Goal: Transaction & Acquisition: Purchase product/service

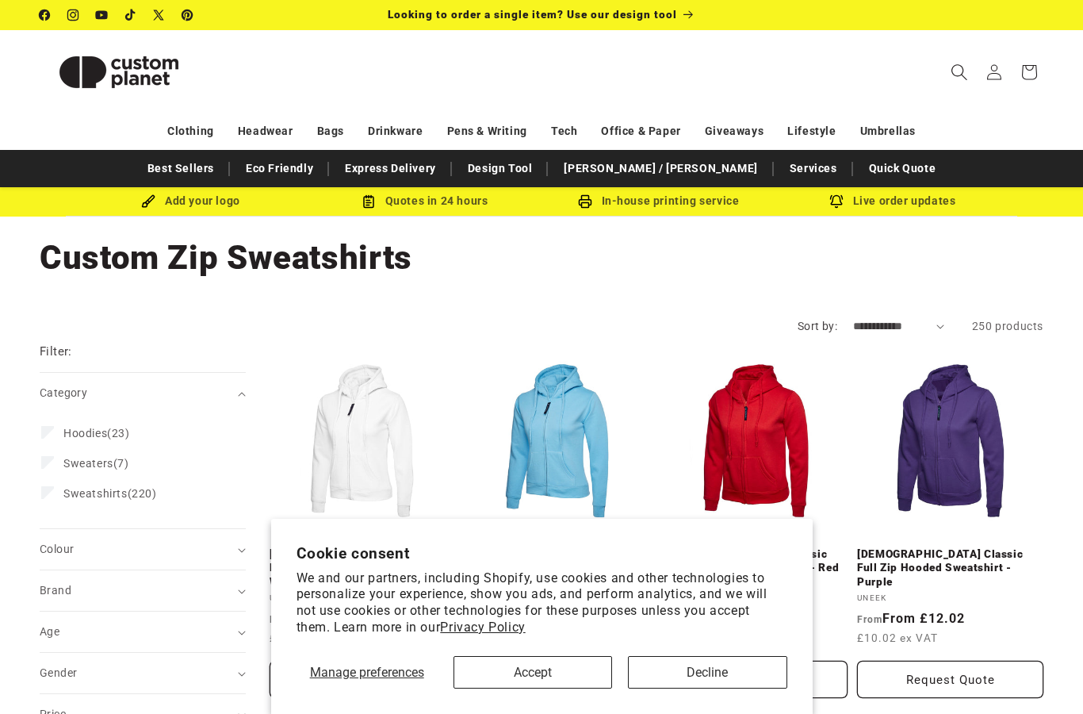
click at [954, 86] on span "Search" at bounding box center [959, 72] width 35 height 35
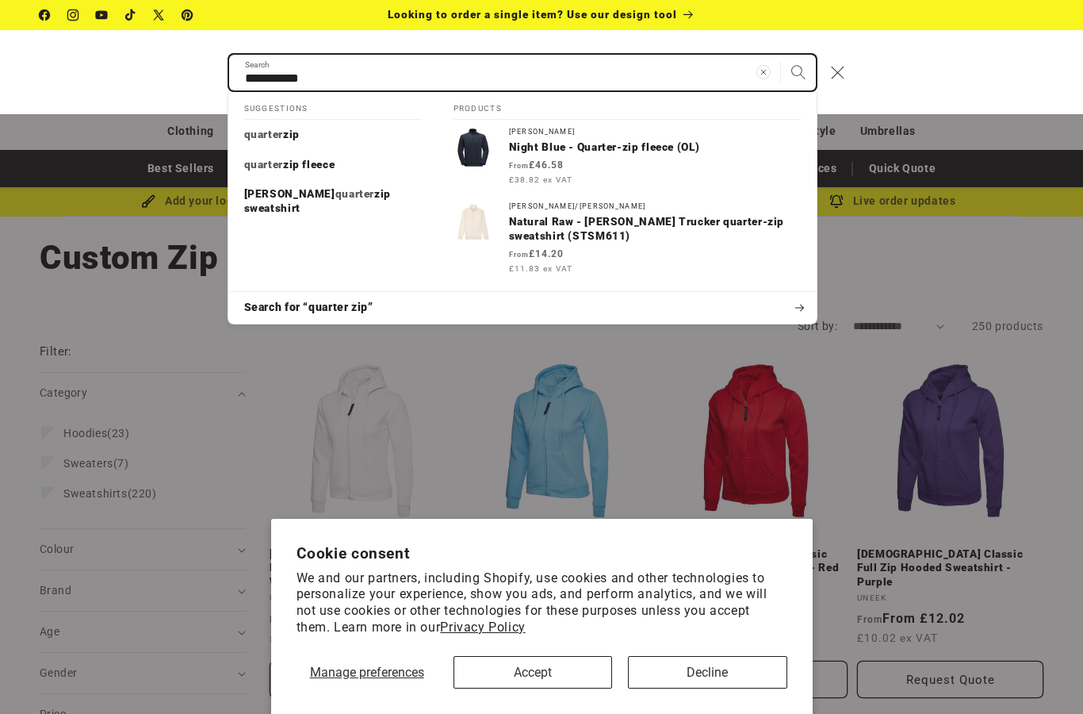
type input "**********"
click at [798, 71] on button "Search" at bounding box center [798, 72] width 35 height 35
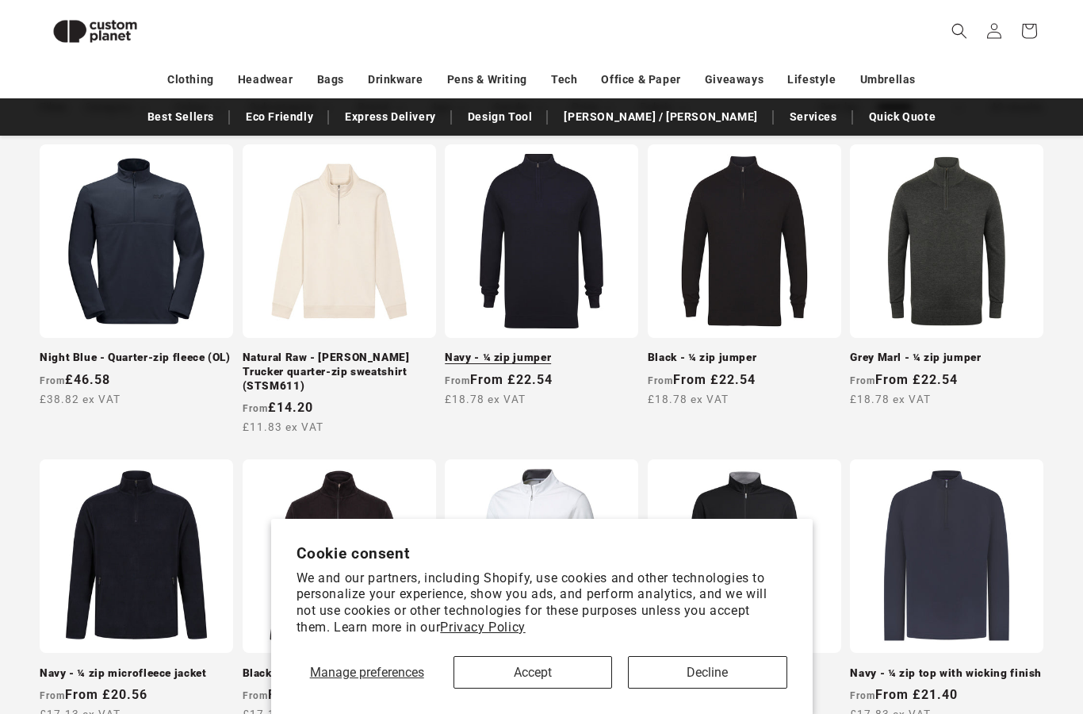
scroll to position [255, 0]
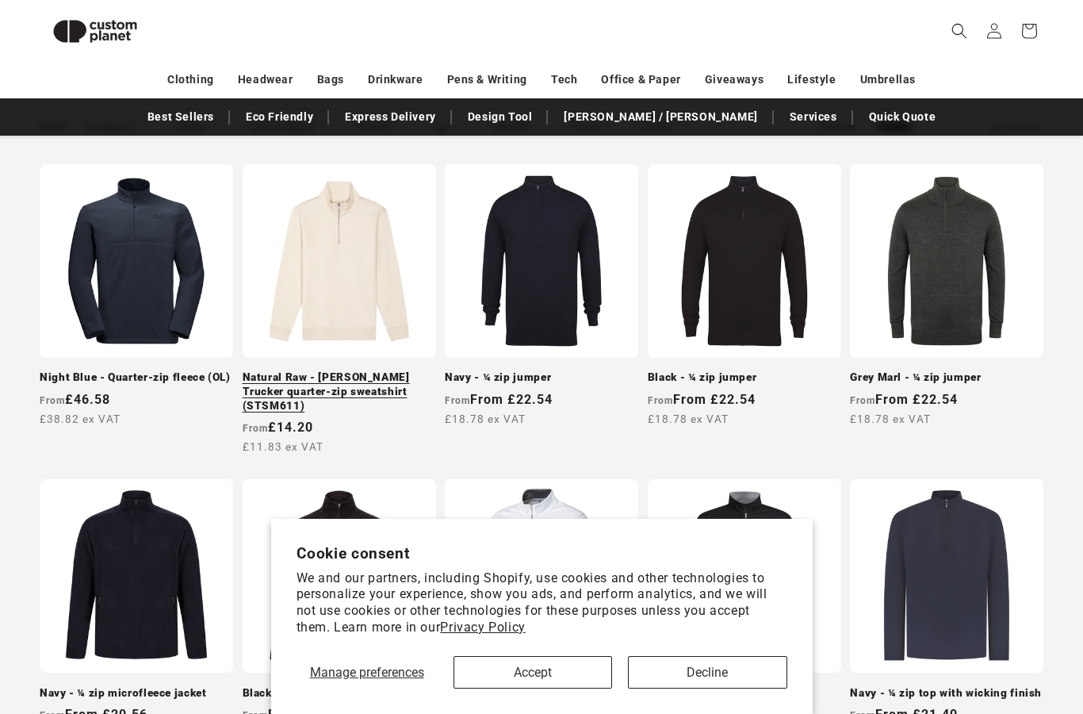
click at [382, 370] on link "Natural Raw - [PERSON_NAME] Trucker quarter-zip sweatshirt (STSM611)" at bounding box center [340, 391] width 194 height 42
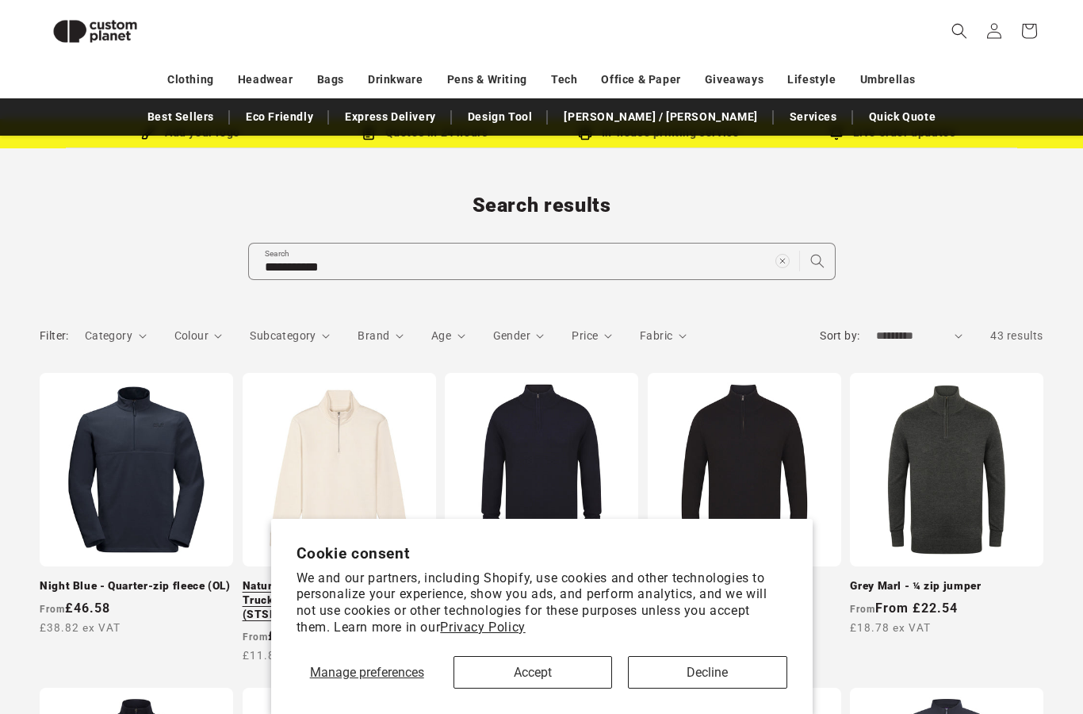
scroll to position [0, 0]
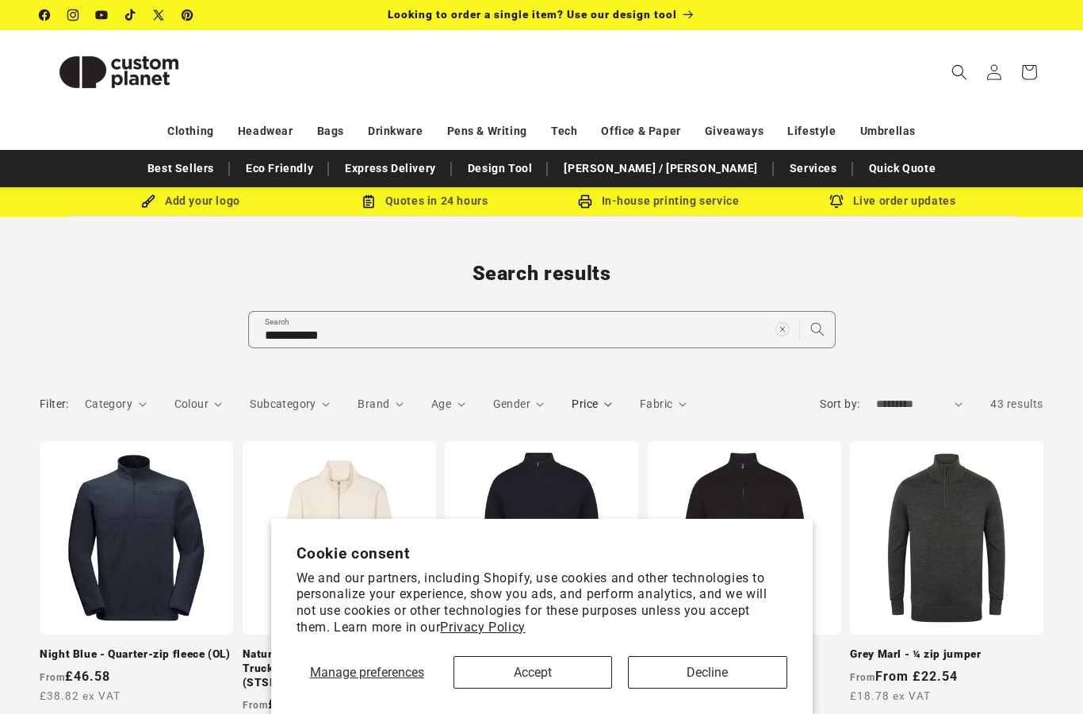
click at [600, 406] on summary "Price" at bounding box center [592, 404] width 40 height 17
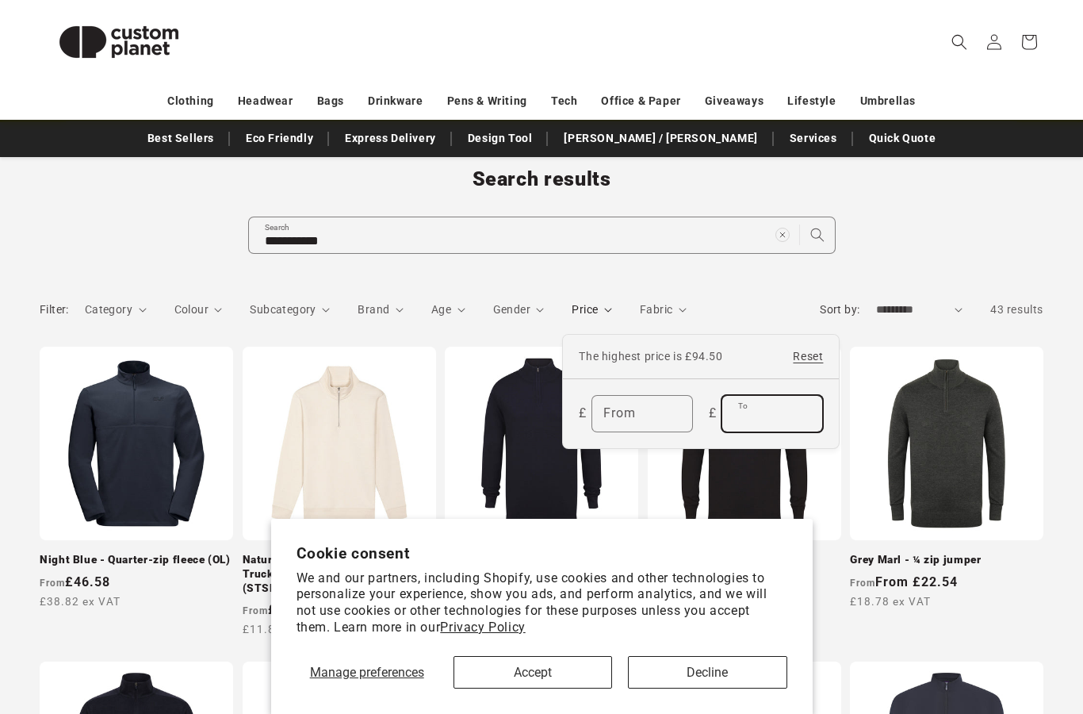
click at [763, 424] on input "To" at bounding box center [773, 414] width 100 height 36
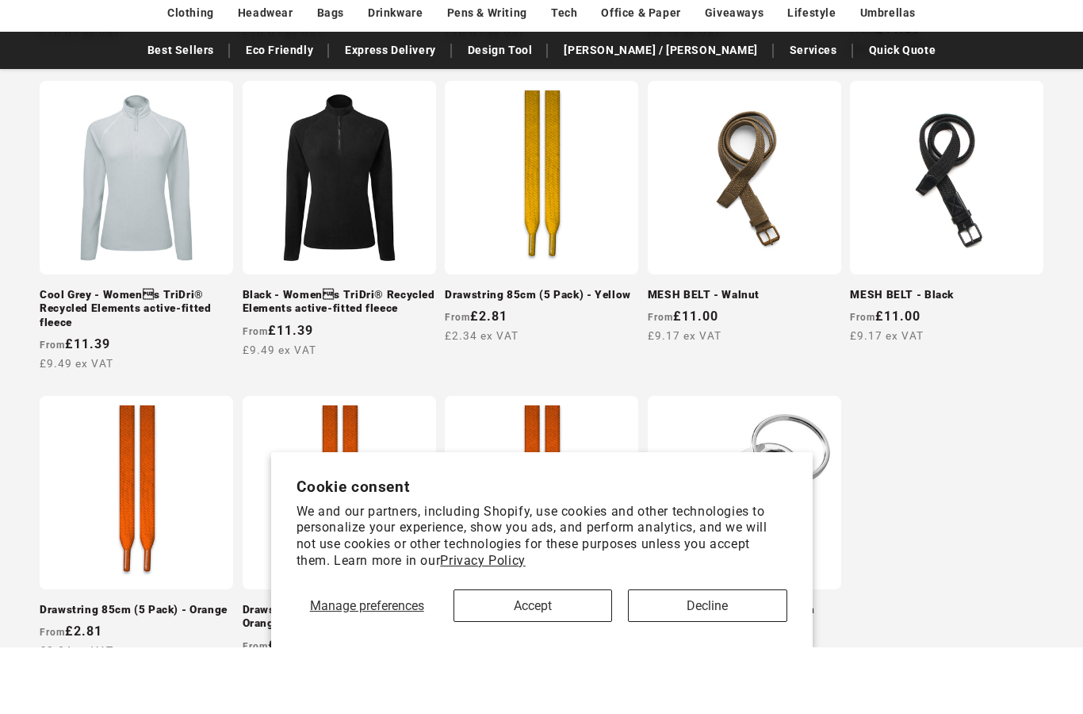
scroll to position [1256, 0]
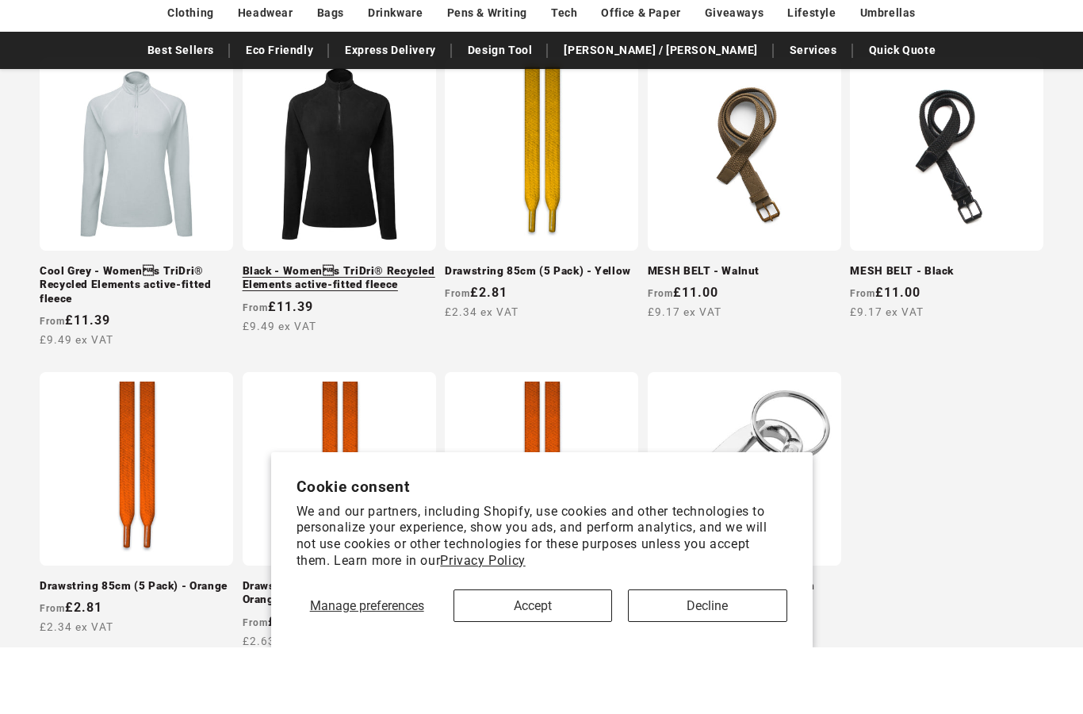
scroll to position [1323, 0]
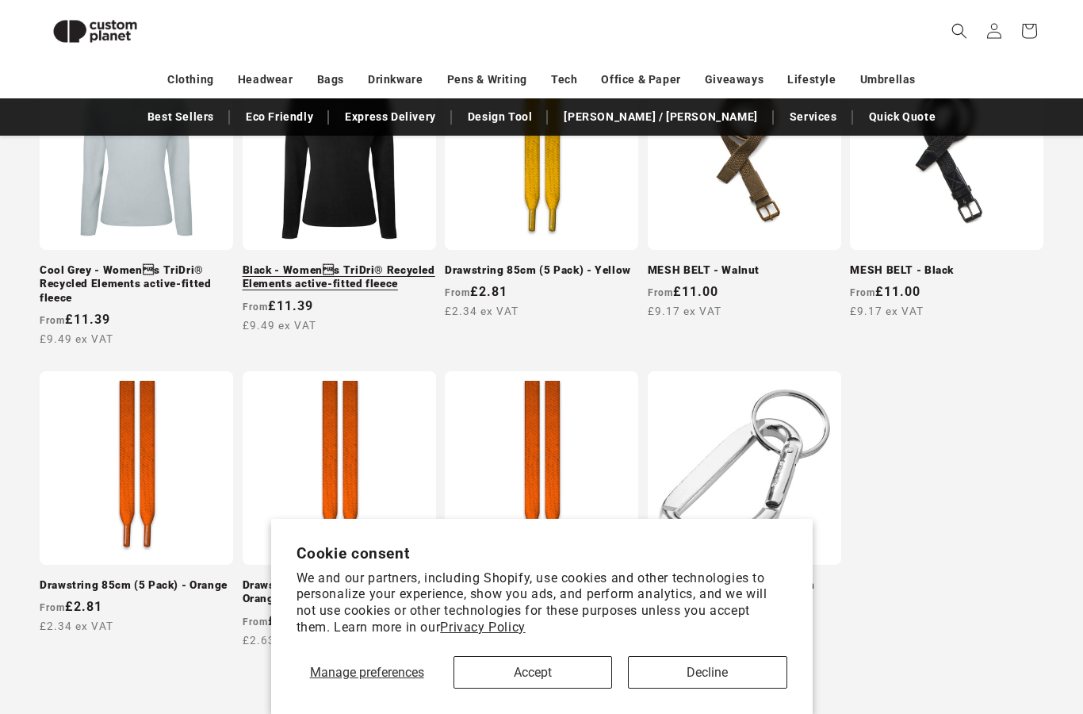
click at [370, 263] on link "Black - Womens TriDri® Recycled Elements active-fitted fleece" at bounding box center [340, 277] width 194 height 28
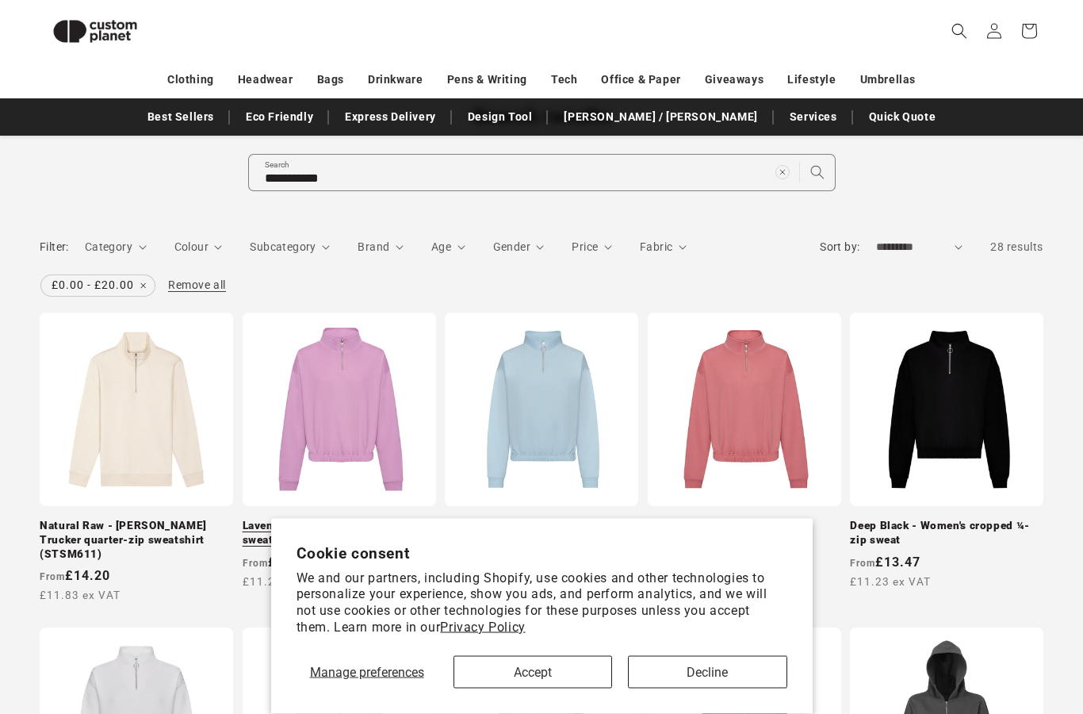
scroll to position [136, 0]
click at [594, 244] on span "Price" at bounding box center [585, 246] width 26 height 13
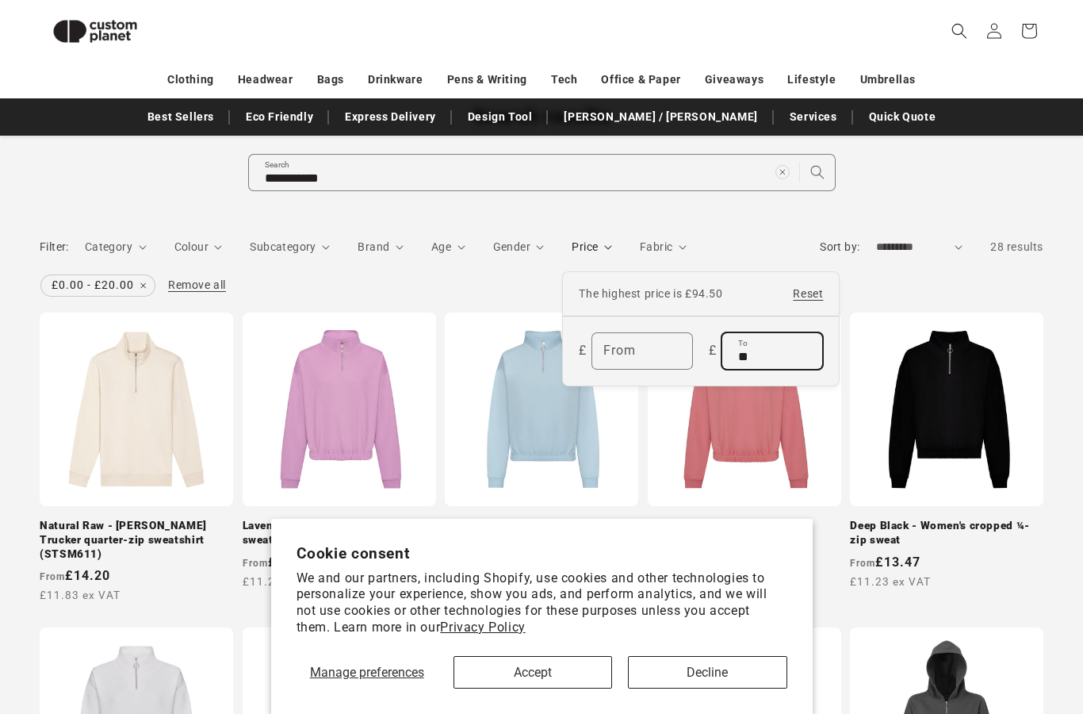
click at [742, 351] on input "**" at bounding box center [773, 351] width 100 height 36
click at [742, 355] on input "**" at bounding box center [773, 351] width 100 height 36
type input "**"
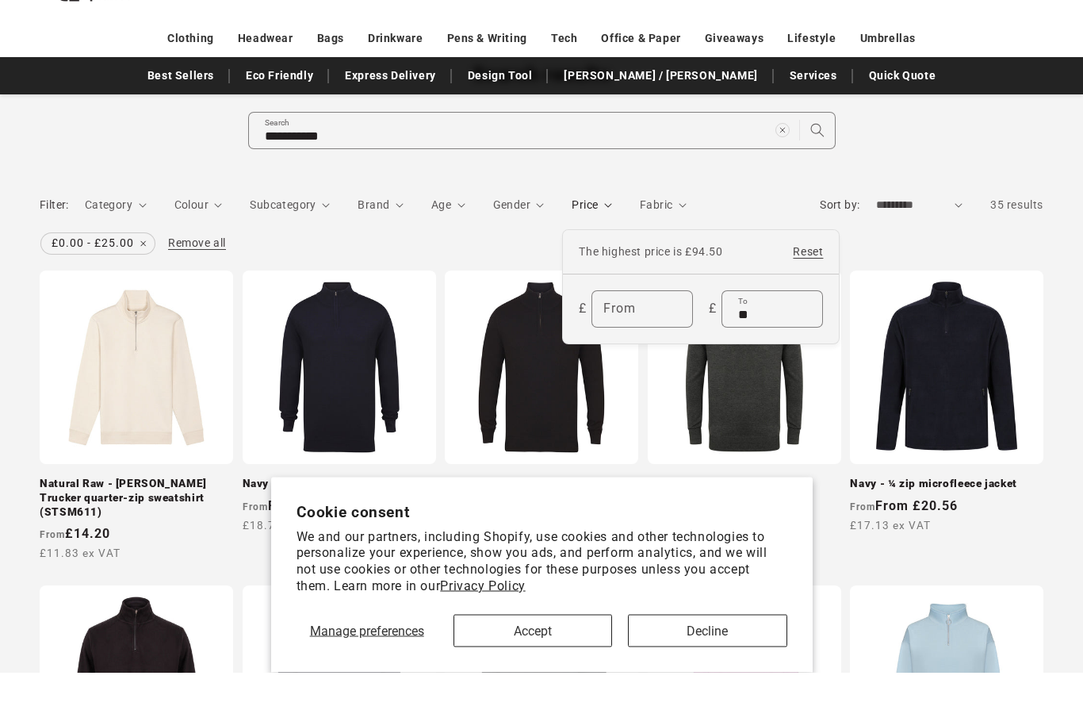
click at [612, 239] on summary "Price" at bounding box center [592, 247] width 40 height 17
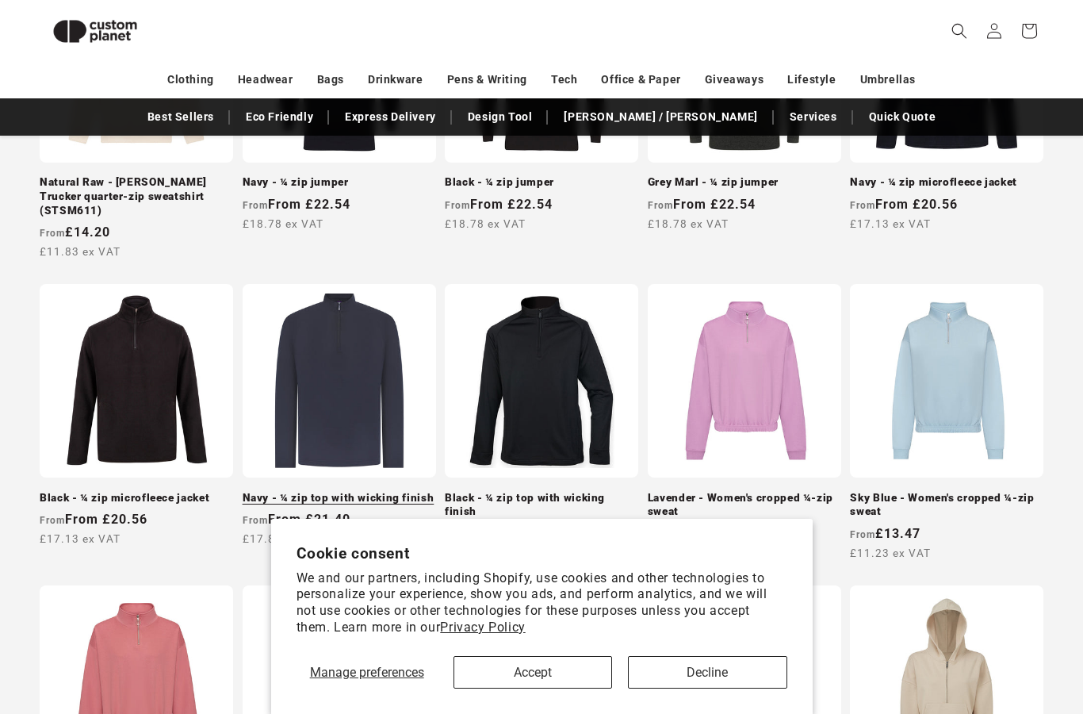
scroll to position [478, 0]
click at [339, 492] on link "Navy - ¼ zip top with wicking finish" at bounding box center [340, 499] width 194 height 14
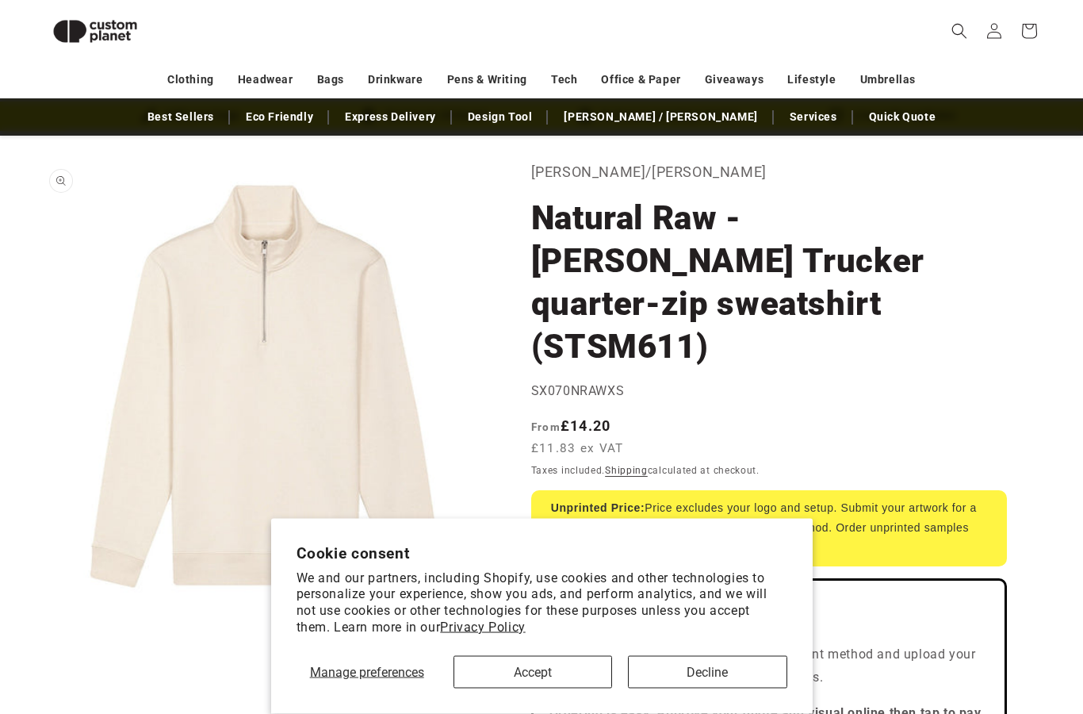
scroll to position [63, 0]
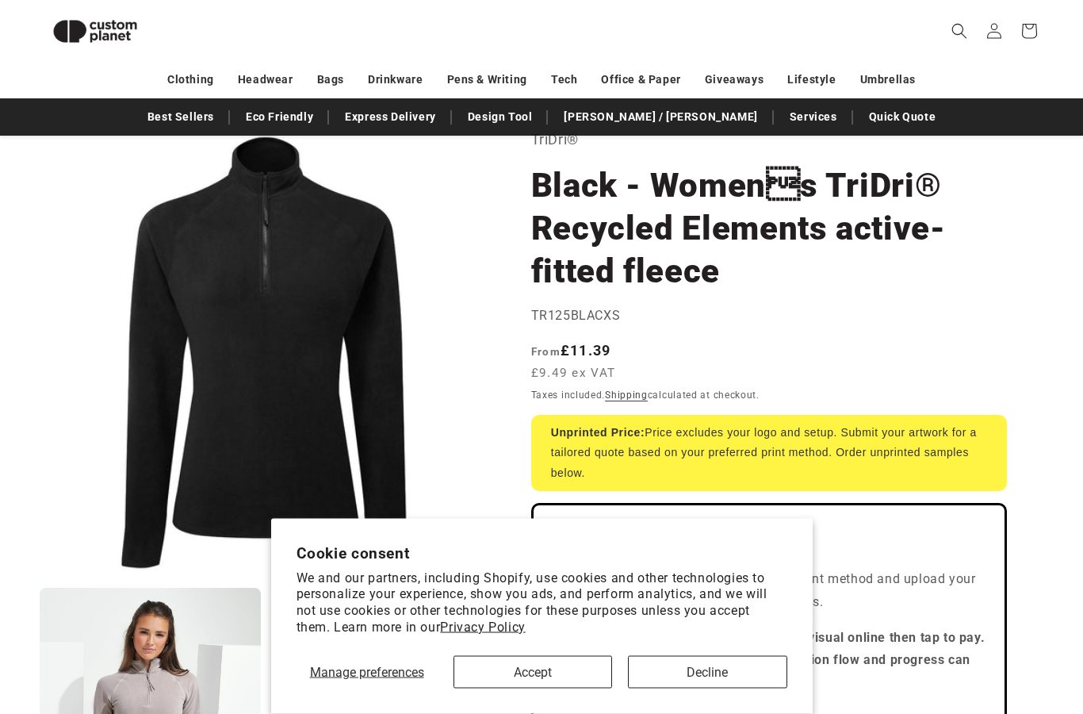
scroll to position [97, 0]
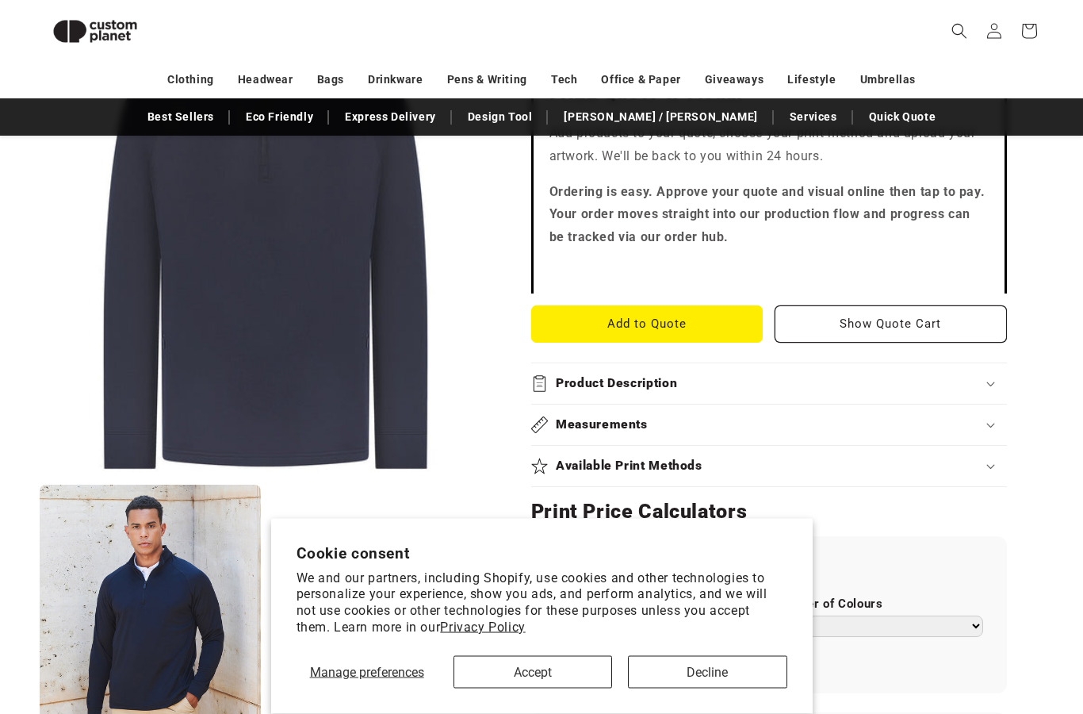
click at [764, 364] on summary "Product Description" at bounding box center [769, 384] width 476 height 40
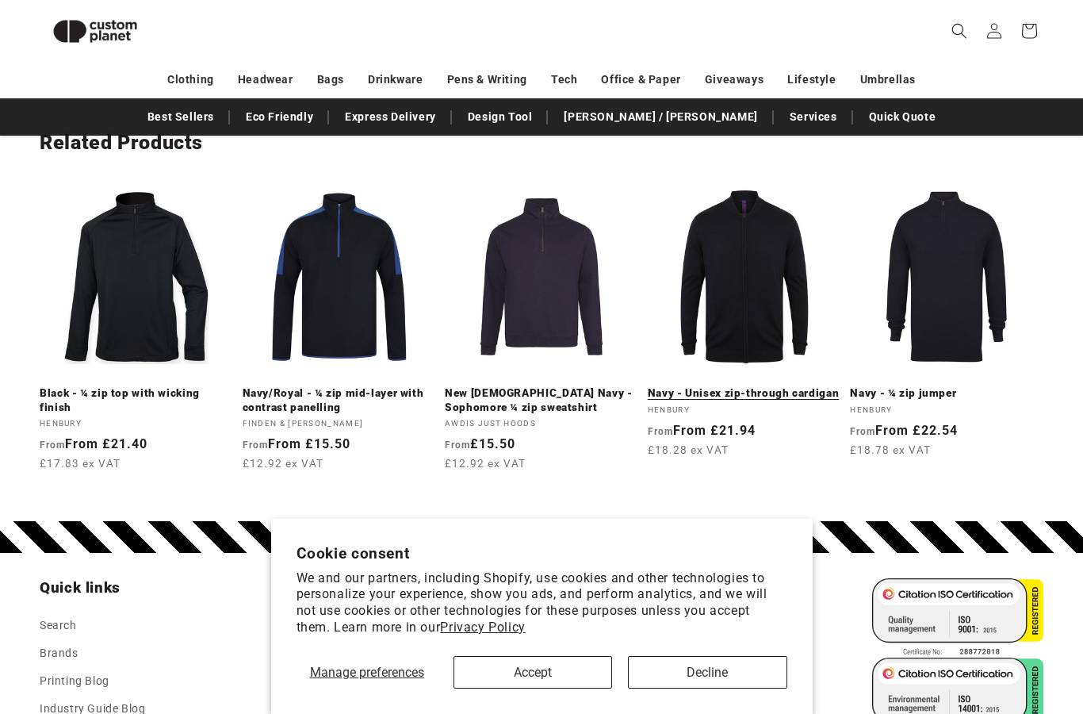
scroll to position [2013, 0]
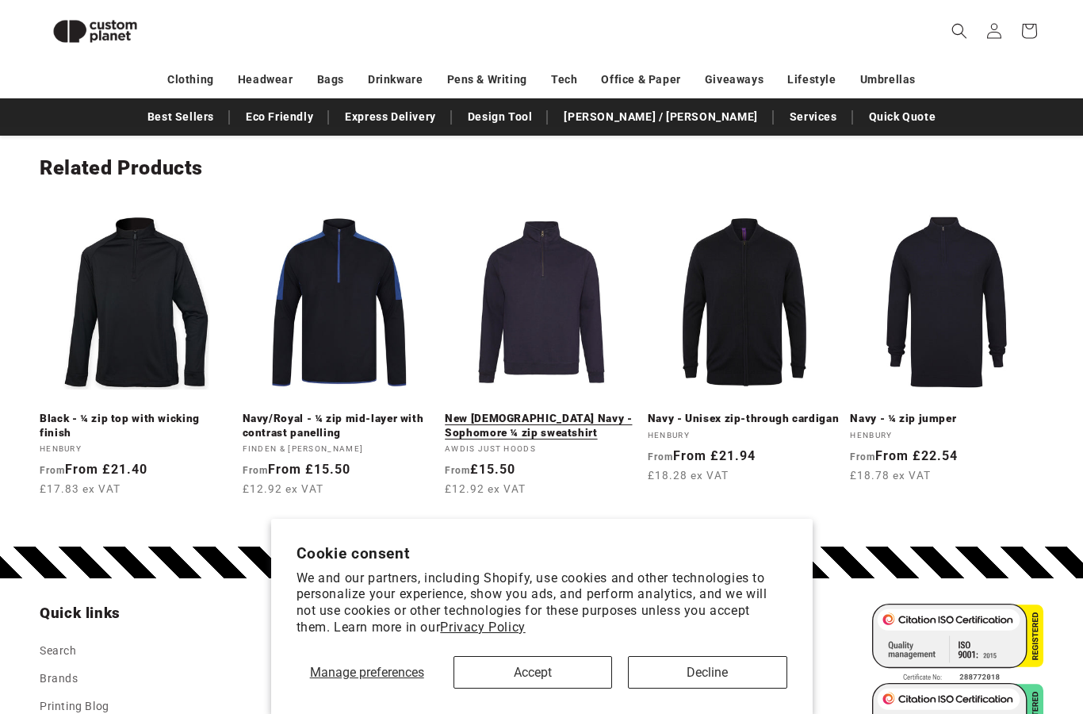
click at [528, 412] on link "New French Navy - Sophomore ¼ zip sweatshirt" at bounding box center [542, 426] width 194 height 28
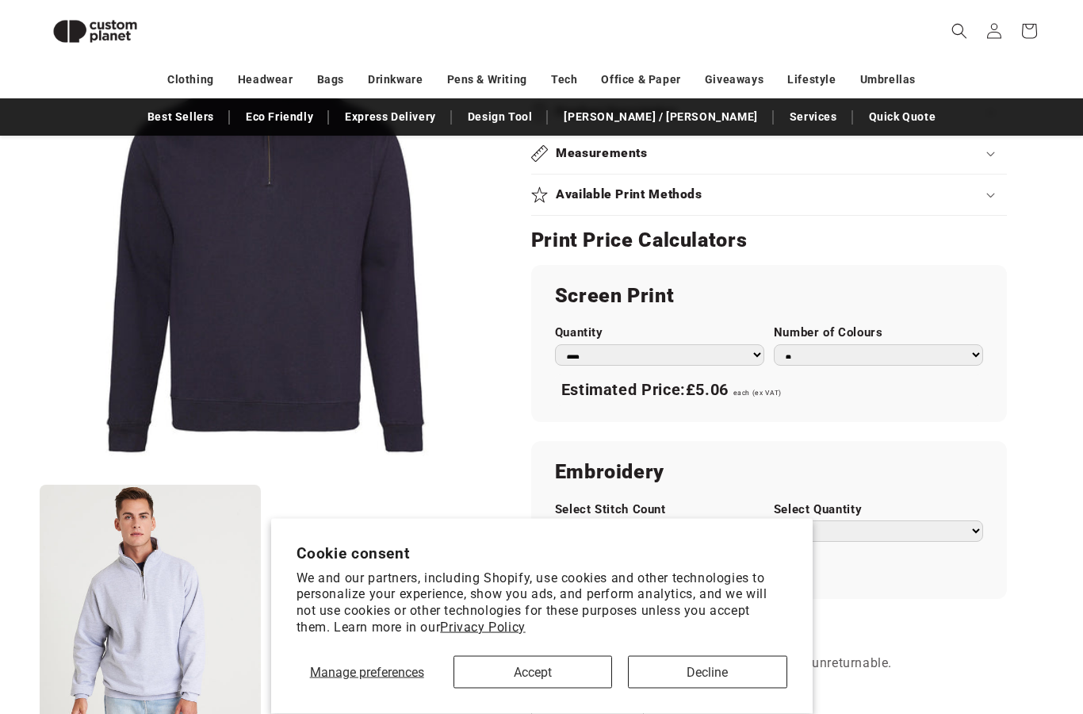
scroll to position [826, 0]
click at [792, 317] on div "Screen Print Quantity *** *** *** **** **** **** ***** ***** Number of Colours …" at bounding box center [769, 343] width 476 height 157
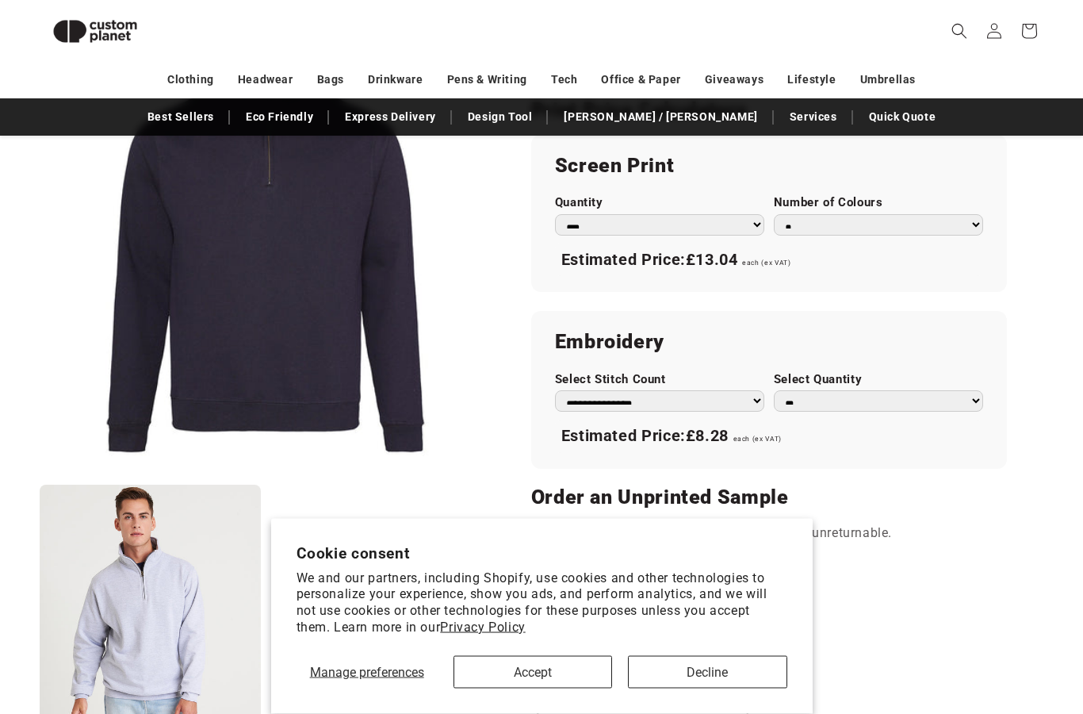
scroll to position [947, 0]
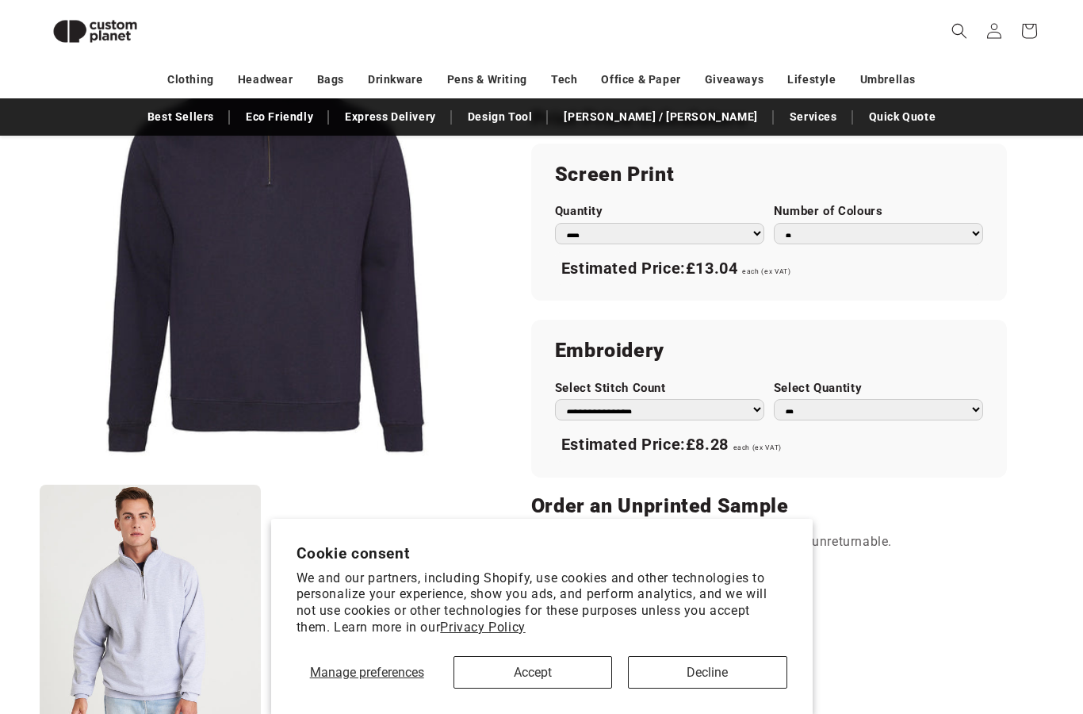
select select "*"
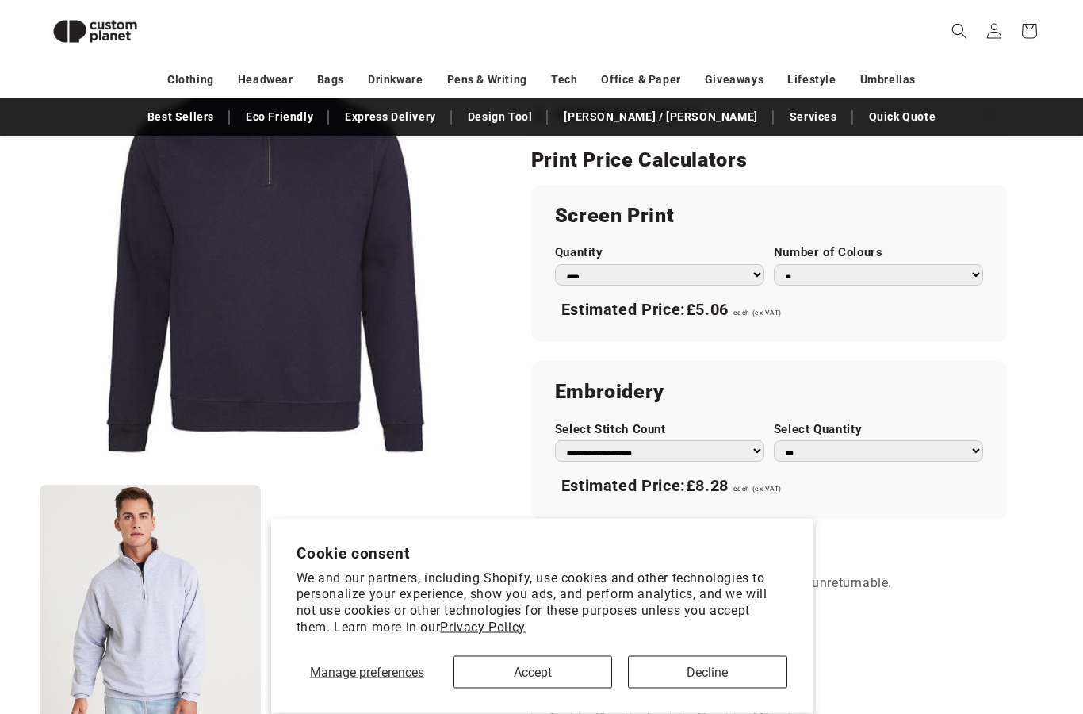
scroll to position [906, 0]
select select "**"
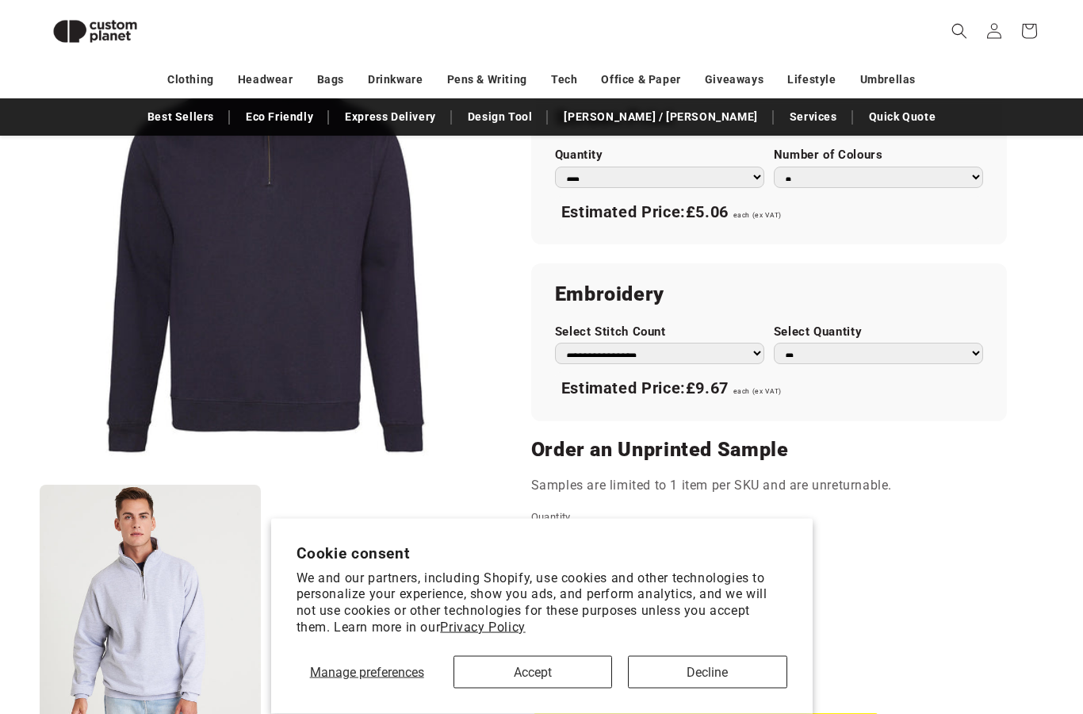
scroll to position [1003, 0]
select select "**"
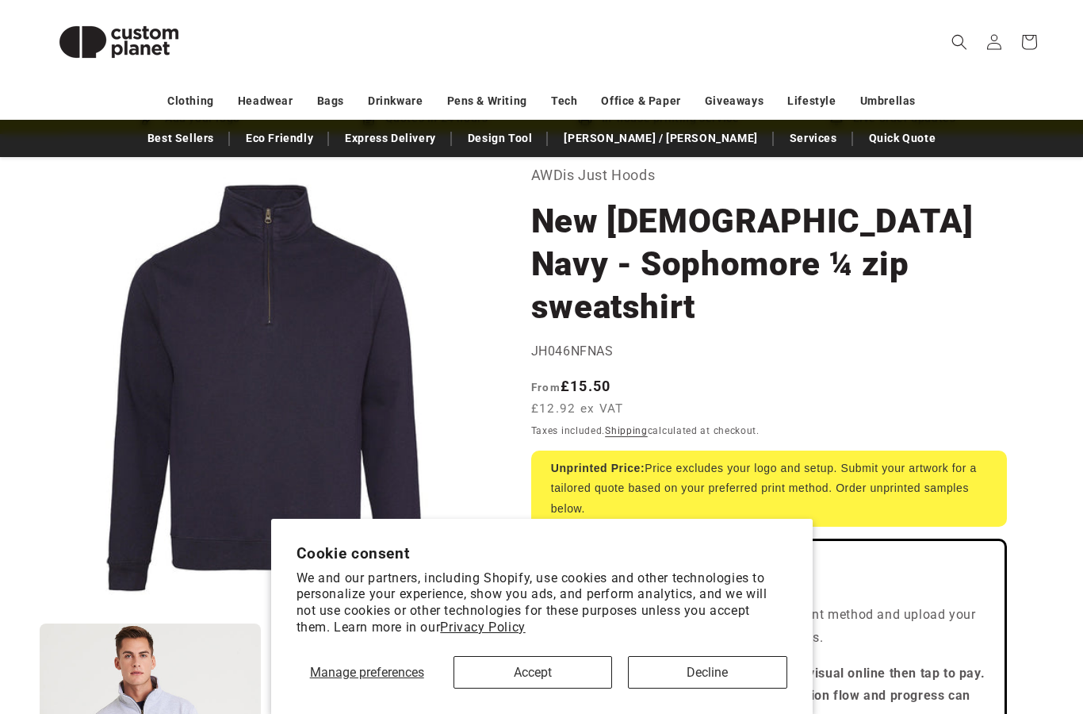
scroll to position [77, 0]
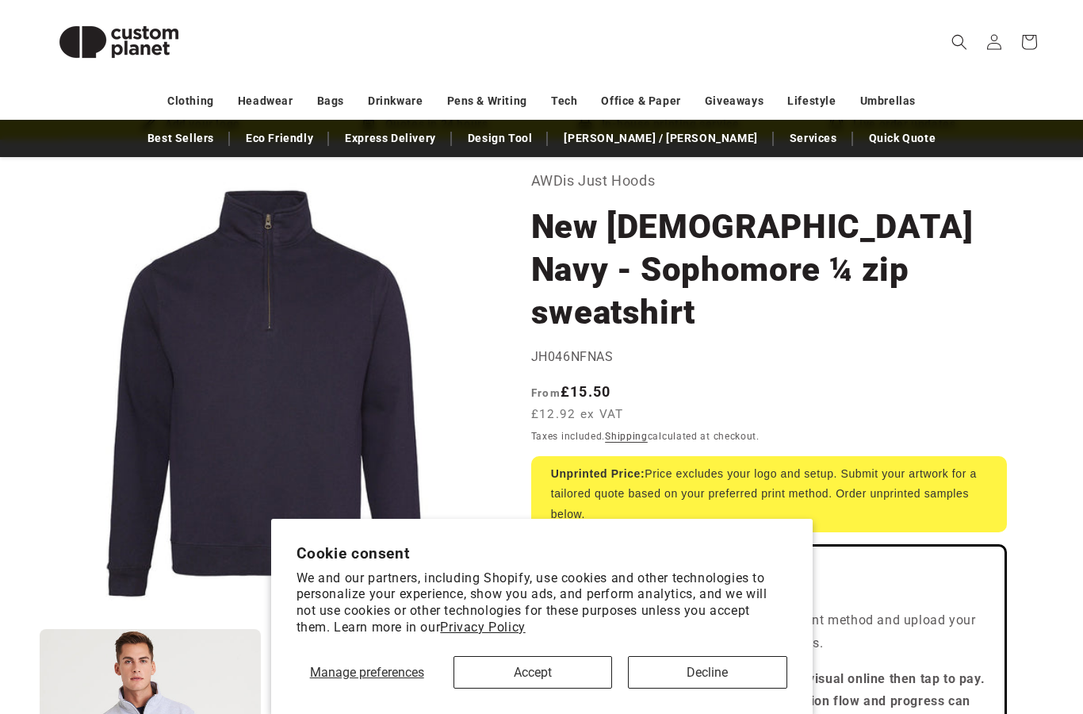
click at [696, 688] on button "Decline" at bounding box center [707, 672] width 159 height 33
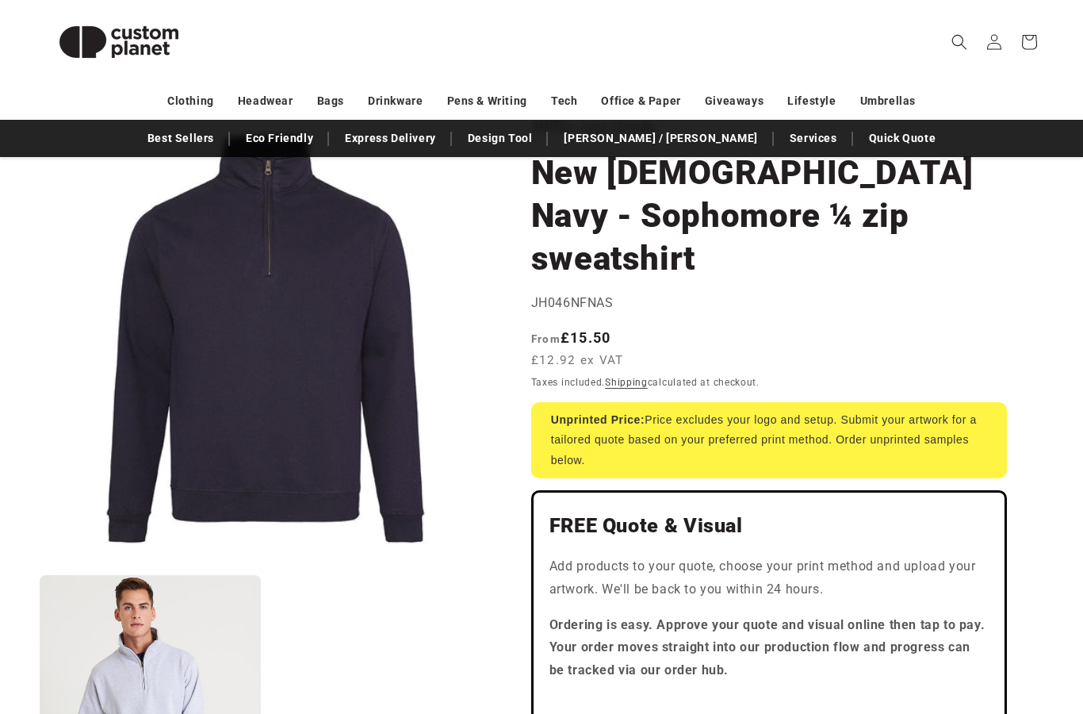
scroll to position [131, 0]
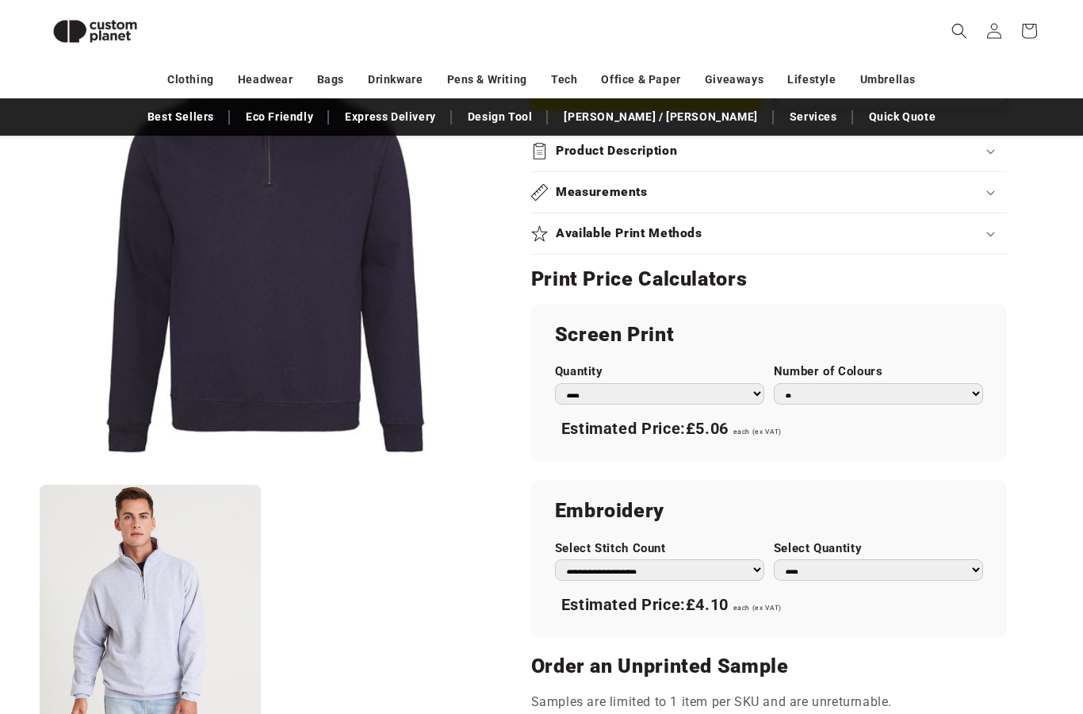
scroll to position [761, 0]
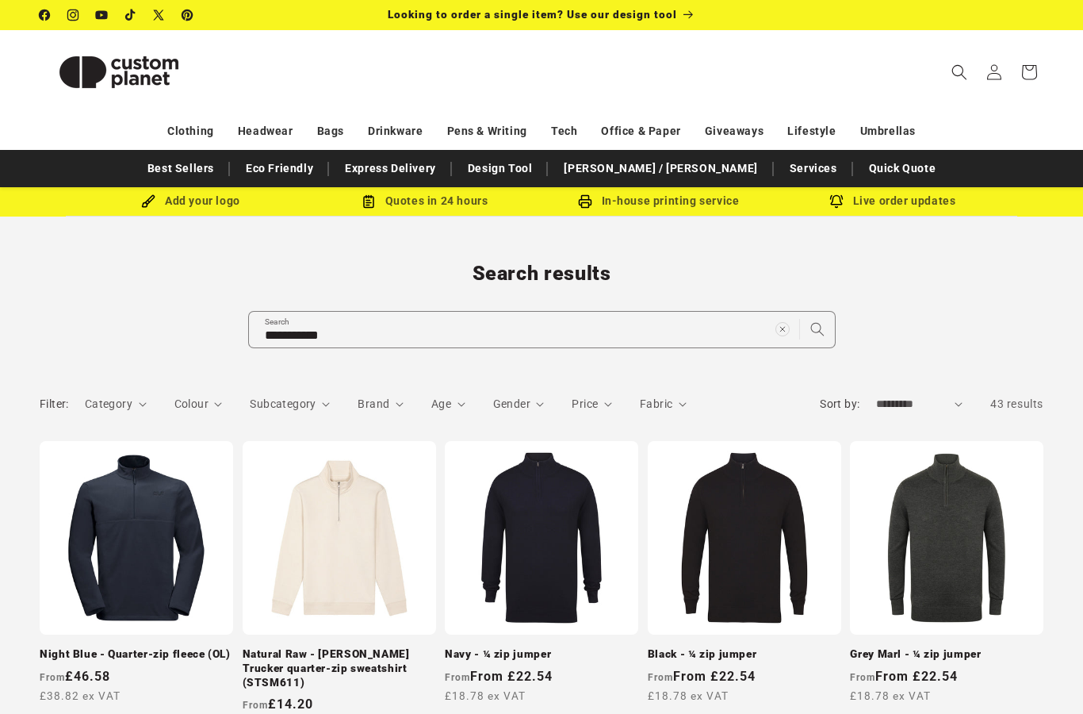
scroll to position [158, 0]
